Goal: Transaction & Acquisition: Book appointment/travel/reservation

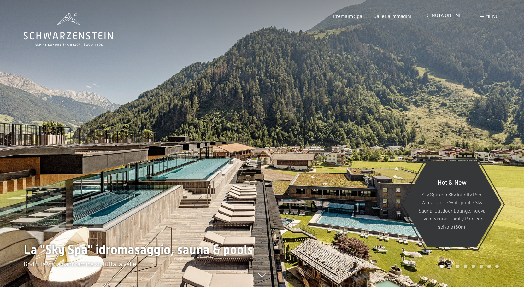
click at [438, 14] on span "PRENOTA ONLINE" at bounding box center [442, 15] width 40 height 6
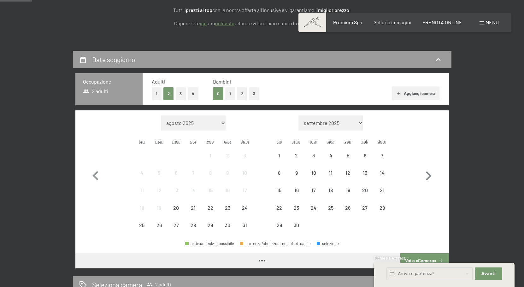
scroll to position [105, 0]
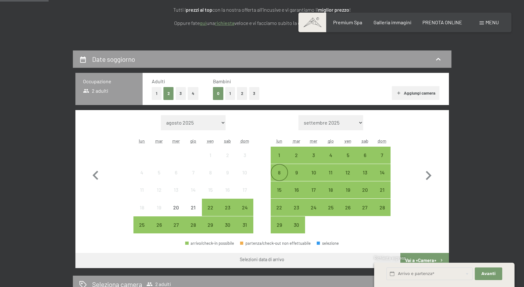
click at [281, 172] on div "8" at bounding box center [279, 178] width 16 height 16
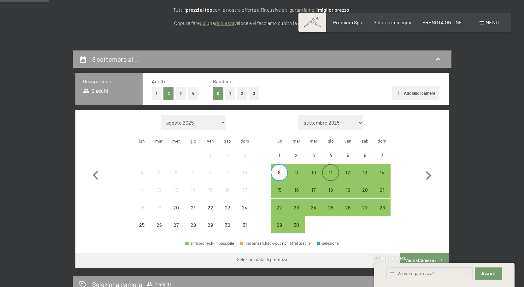
click at [333, 170] on div "11" at bounding box center [331, 178] width 16 height 16
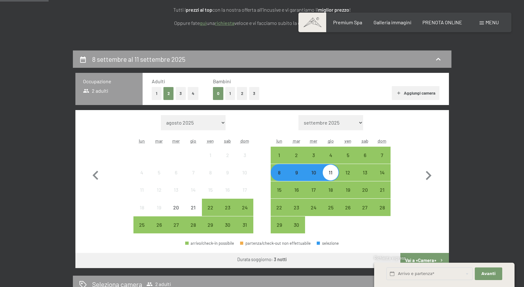
click at [427, 95] on button "Aggiungi camera" at bounding box center [416, 93] width 48 height 14
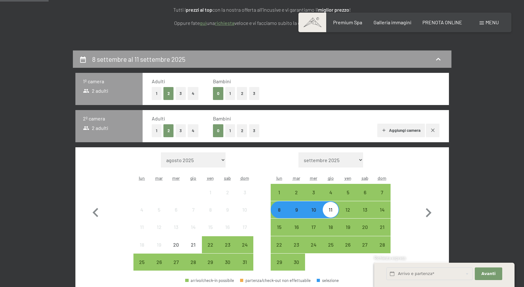
click at [403, 130] on button "Aggiungi camera" at bounding box center [401, 131] width 48 height 14
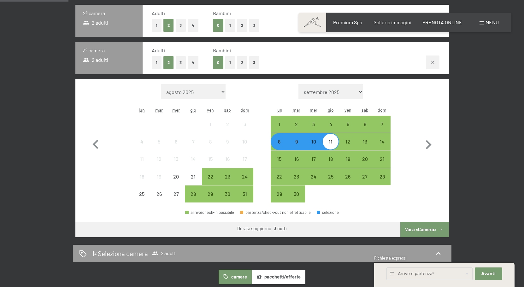
scroll to position [315, 0]
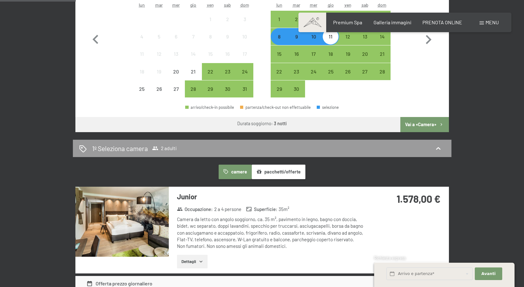
click at [422, 120] on button "Vai a «Camera»" at bounding box center [424, 124] width 48 height 15
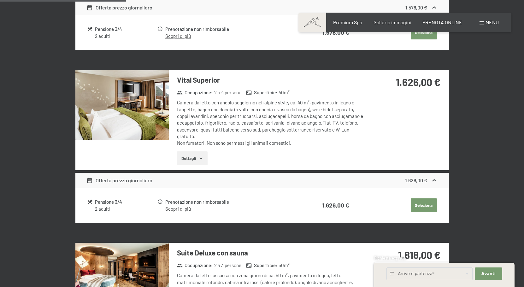
scroll to position [155, 0]
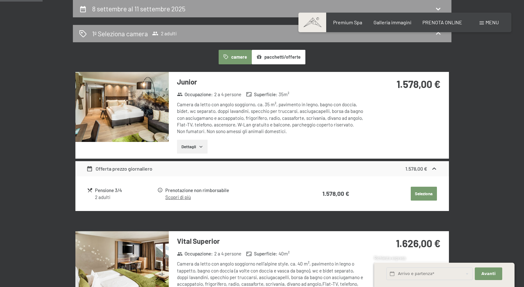
click at [426, 193] on button "Seleziona" at bounding box center [423, 194] width 26 height 14
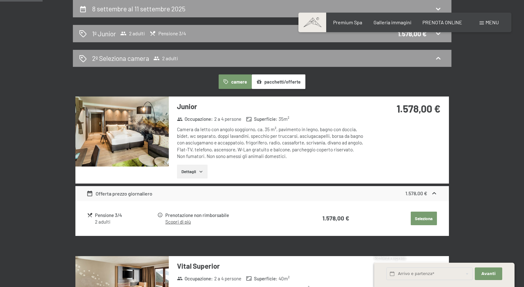
click at [427, 216] on button "Seleziona" at bounding box center [423, 219] width 26 height 14
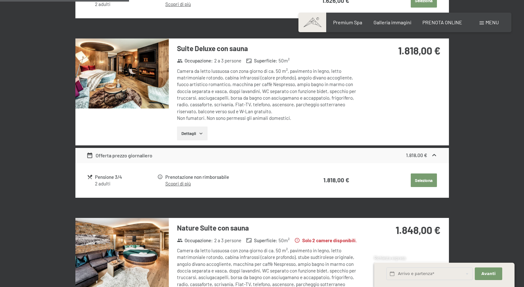
scroll to position [576, 0]
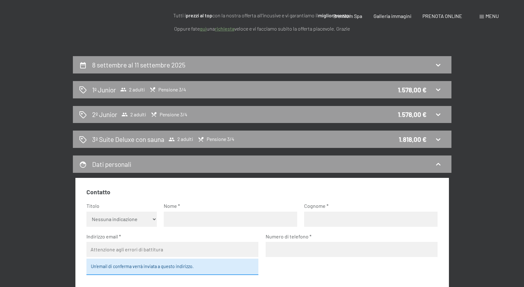
scroll to position [105, 0]
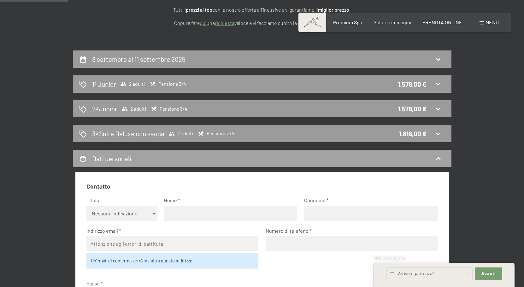
click at [351, 161] on div "Dati personali" at bounding box center [262, 158] width 366 height 9
